Goal: Task Accomplishment & Management: Complete application form

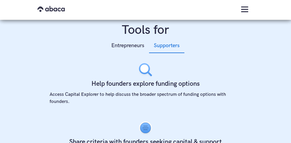
scroll to position [251, 0]
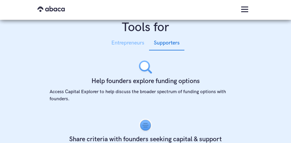
click at [133, 43] on div "Entrepreneurs" at bounding box center [127, 43] width 33 height 9
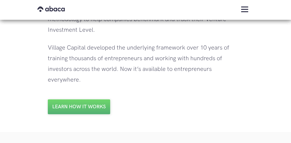
scroll to position [753, 0]
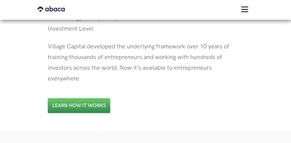
click at [92, 105] on link "Learn how it works" at bounding box center [79, 105] width 62 height 15
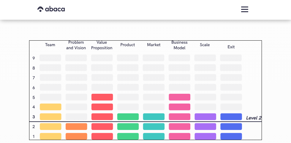
scroll to position [1006, 0]
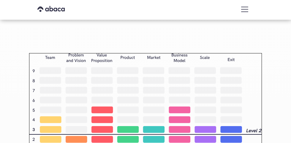
click at [245, 9] on img "menu" at bounding box center [244, 10] width 7 height 6
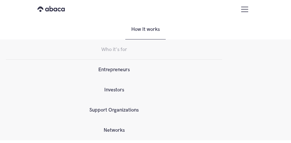
click at [245, 9] on img "menu" at bounding box center [244, 10] width 7 height 6
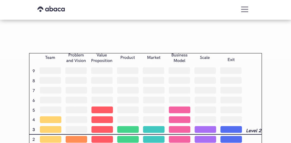
click at [245, 9] on img "menu" at bounding box center [244, 10] width 7 height 6
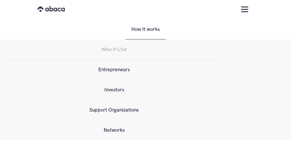
click at [123, 67] on link "Entrepreneurs" at bounding box center [114, 70] width 216 height 20
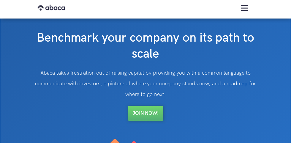
scroll to position [8, 0]
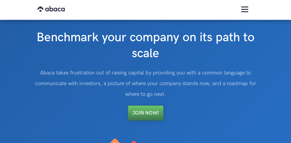
click at [153, 112] on link "Join Now!" at bounding box center [145, 113] width 35 height 15
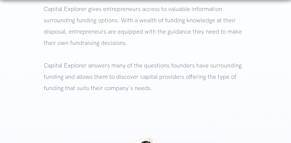
scroll to position [327, 0]
